Goal: Information Seeking & Learning: Learn about a topic

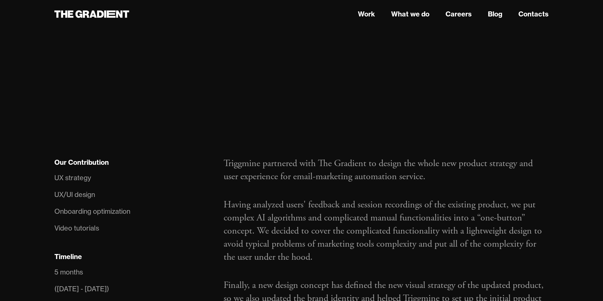
scroll to position [334, 0]
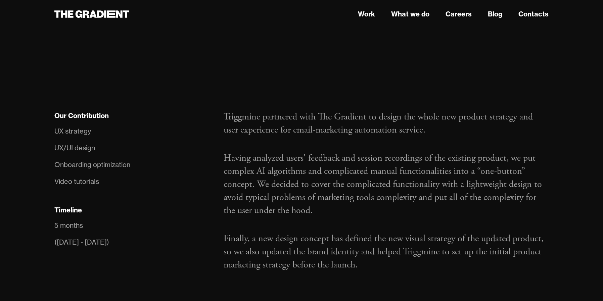
click at [405, 13] on link "What we do" at bounding box center [410, 14] width 38 height 10
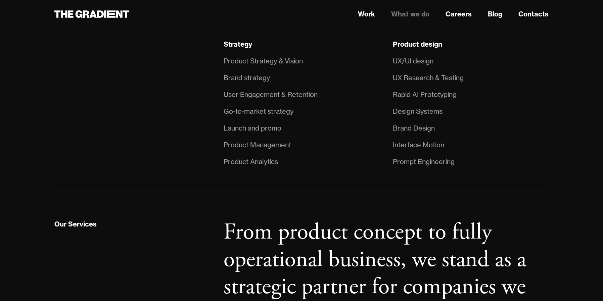
scroll to position [568, 0]
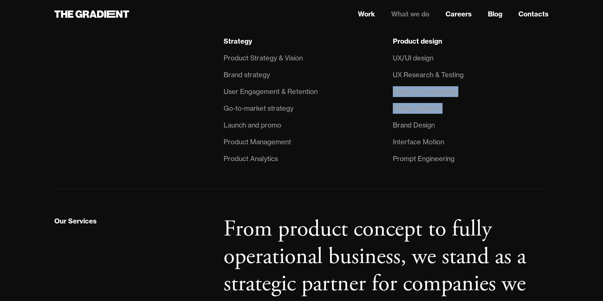
drag, startPoint x: 391, startPoint y: 90, endPoint x: 468, endPoint y: 101, distance: 77.7
click at [469, 101] on div "Product design UX/UI design UX Research & Testing Rapid AI Prototyping Design S…" at bounding box center [470, 101] width 169 height 131
click at [449, 92] on div "Rapid AI Prototyping" at bounding box center [425, 91] width 64 height 11
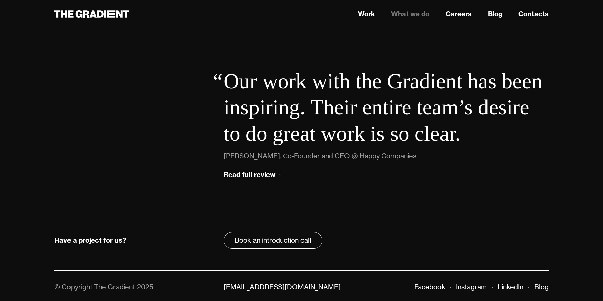
scroll to position [2393, 0]
click at [506, 284] on link "LinkedIn" at bounding box center [511, 287] width 26 height 8
click at [371, 16] on link "Work" at bounding box center [366, 14] width 17 height 10
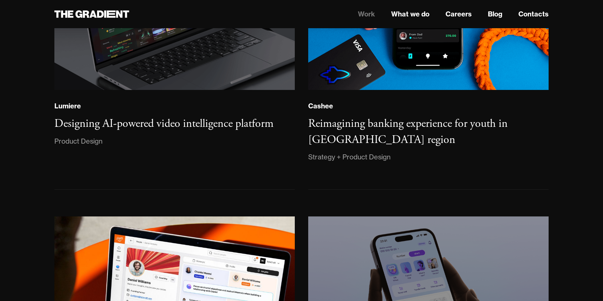
scroll to position [79, 0]
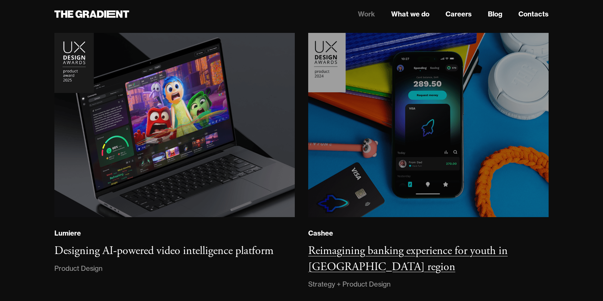
click at [386, 117] on img at bounding box center [428, 125] width 245 height 188
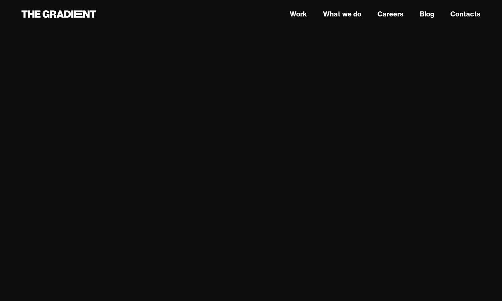
scroll to position [3285, 0]
